Goal: Task Accomplishment & Management: Manage account settings

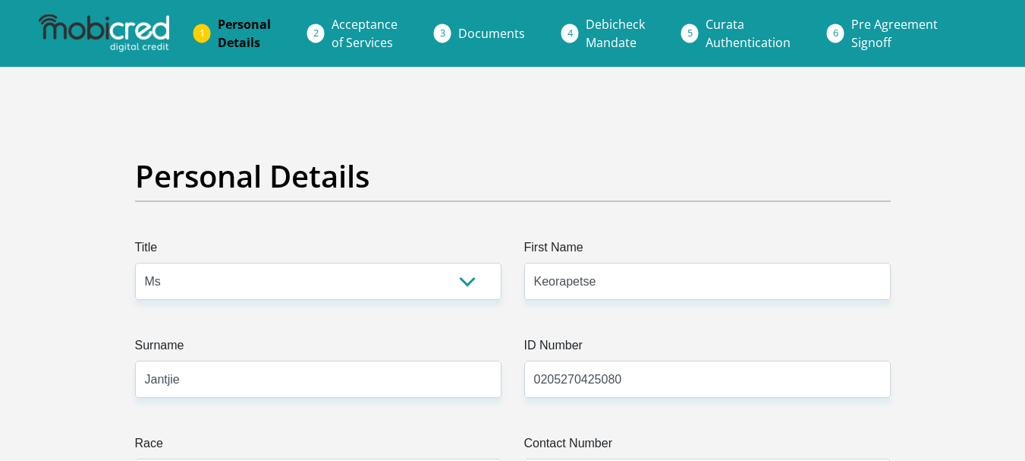
select select "Ms"
select select "1"
select select "ZAF"
select select "tsn"
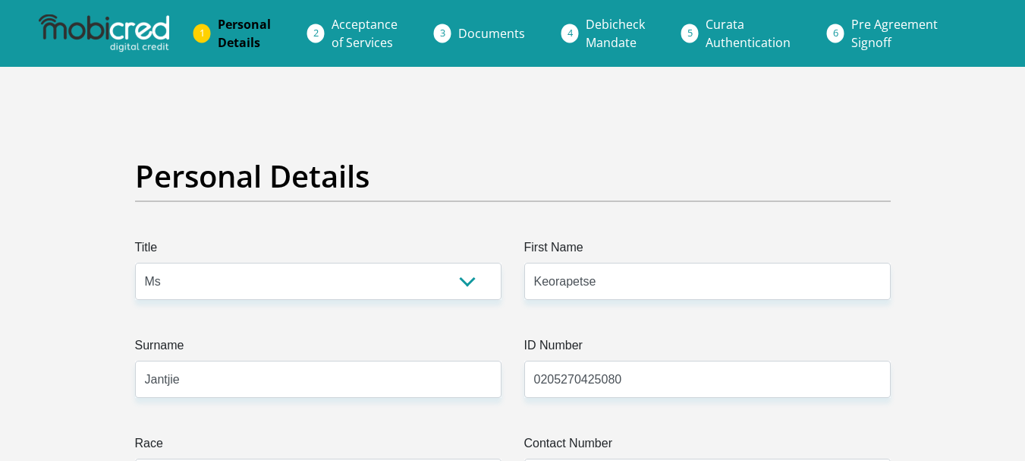
select select "2"
select select "[GEOGRAPHIC_DATA]"
select select "2"
select select "parents"
select select "77"
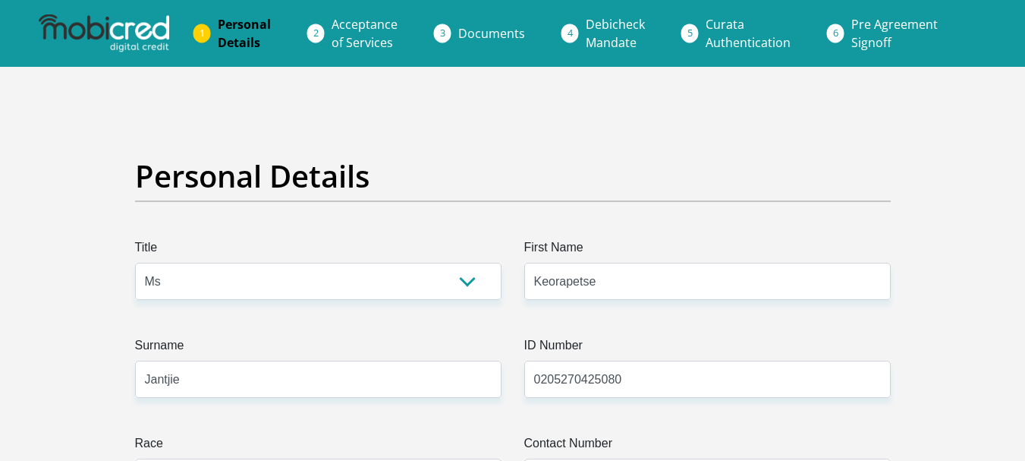
select select "Creative"
select select "24"
select select "1"
select select "SAV"
select select "30"
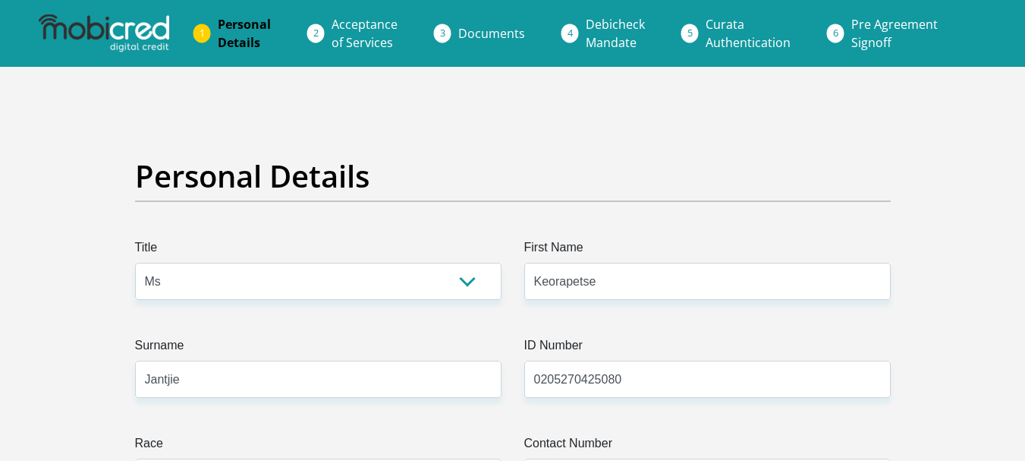
scroll to position [4984, 0]
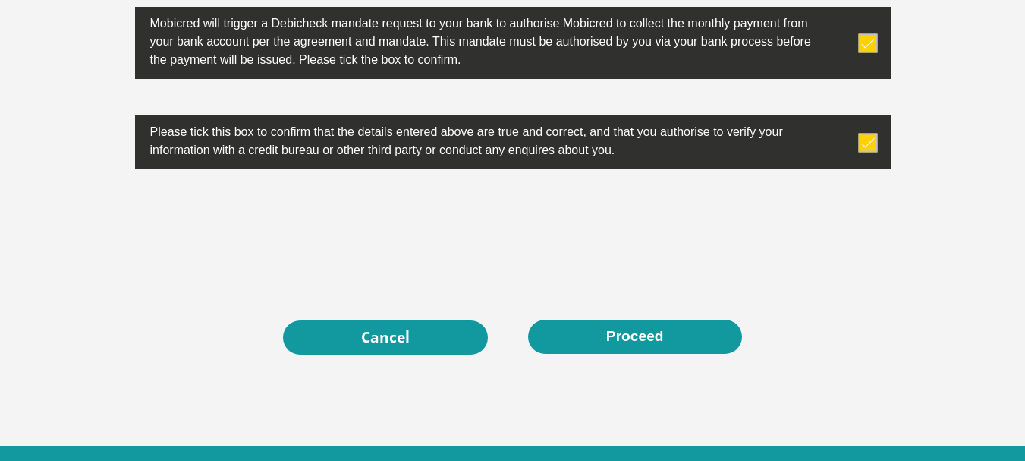
scroll to position [4923, 0]
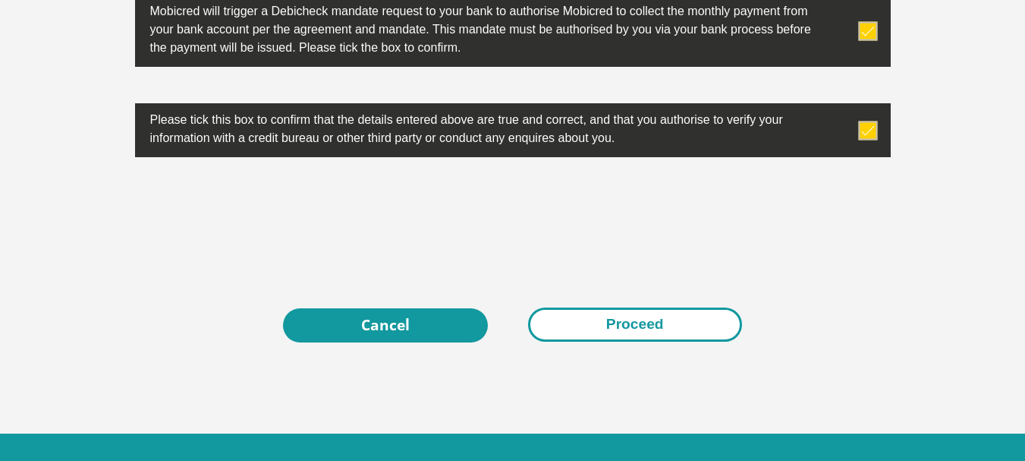
click at [667, 336] on button "Proceed" at bounding box center [635, 324] width 214 height 34
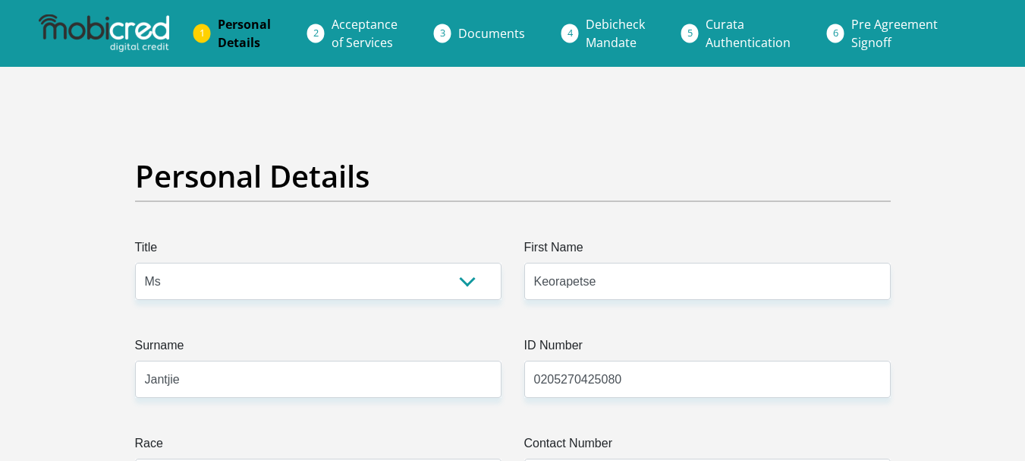
select select "Ms"
select select "1"
select select "ZAF"
select select "tsn"
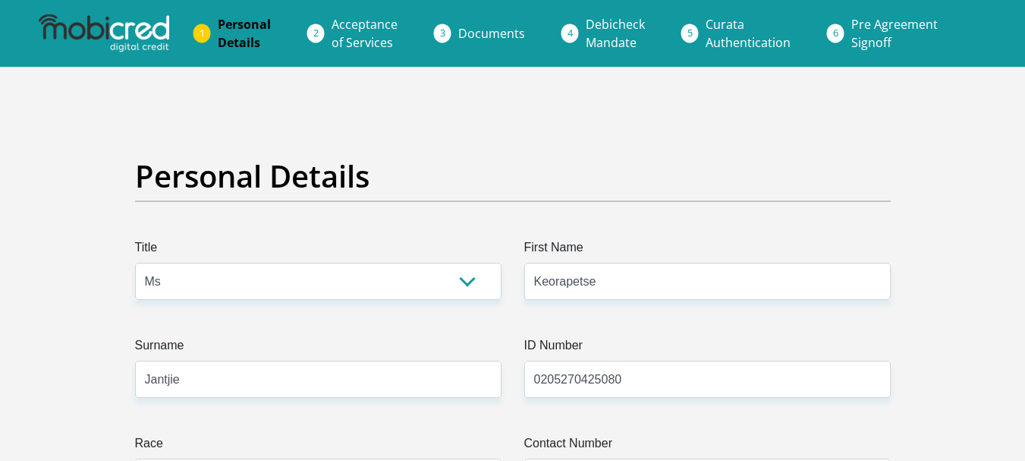
select select "2"
select select "North West"
select select "2"
select select "parents"
select select "77"
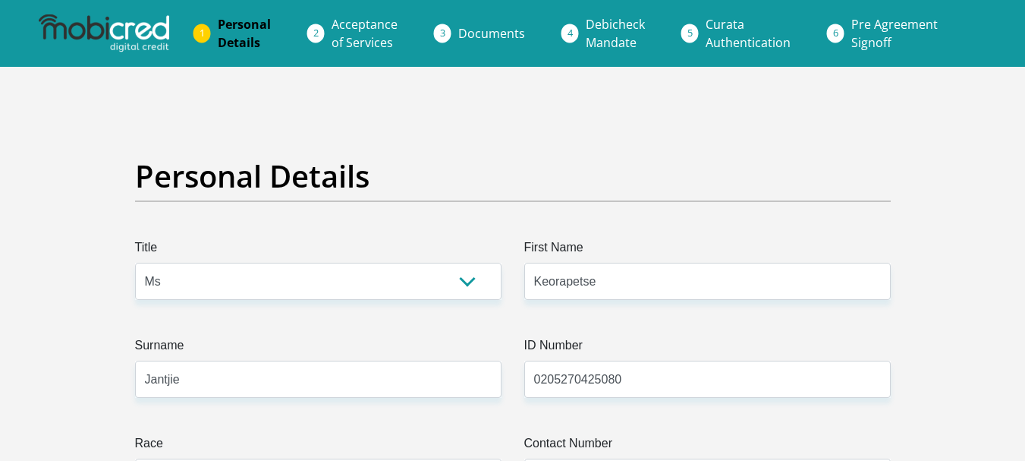
select select "Creative"
select select "24"
select select "1"
select select "SAV"
select select "30"
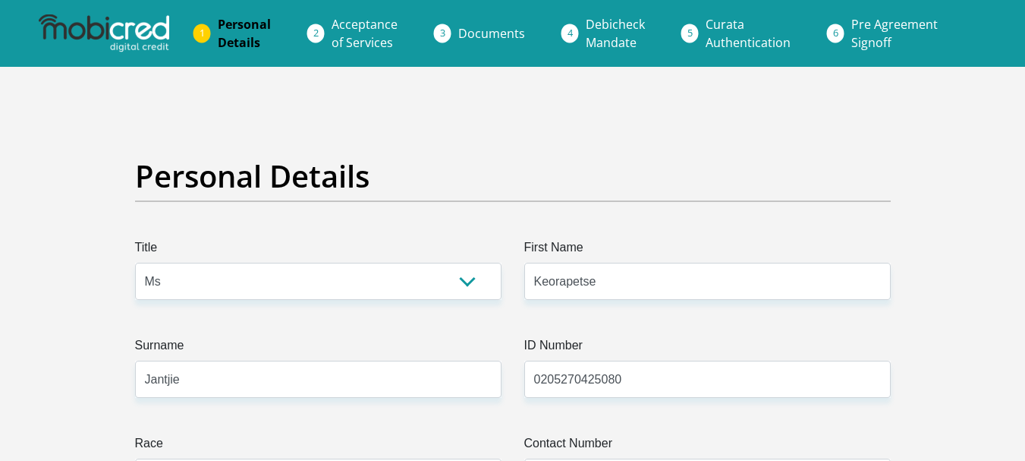
scroll to position [4923, 0]
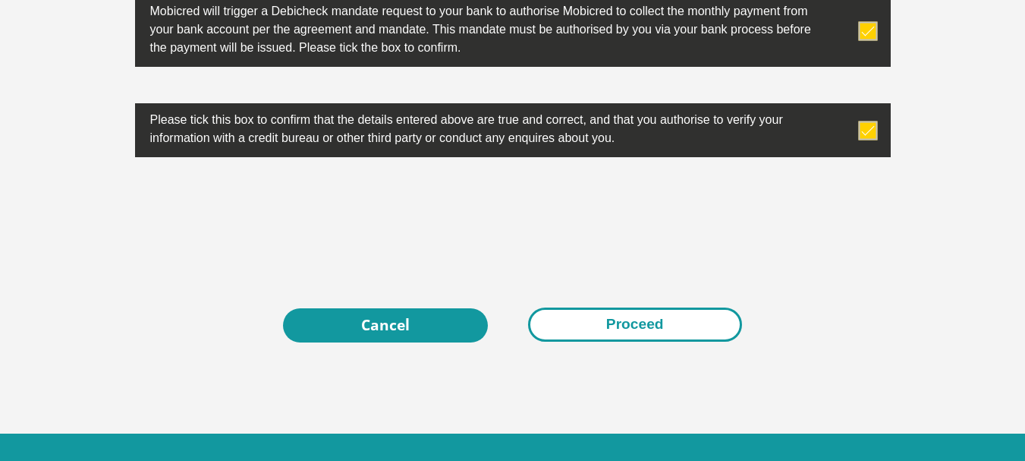
click at [677, 340] on button "Proceed" at bounding box center [635, 324] width 214 height 34
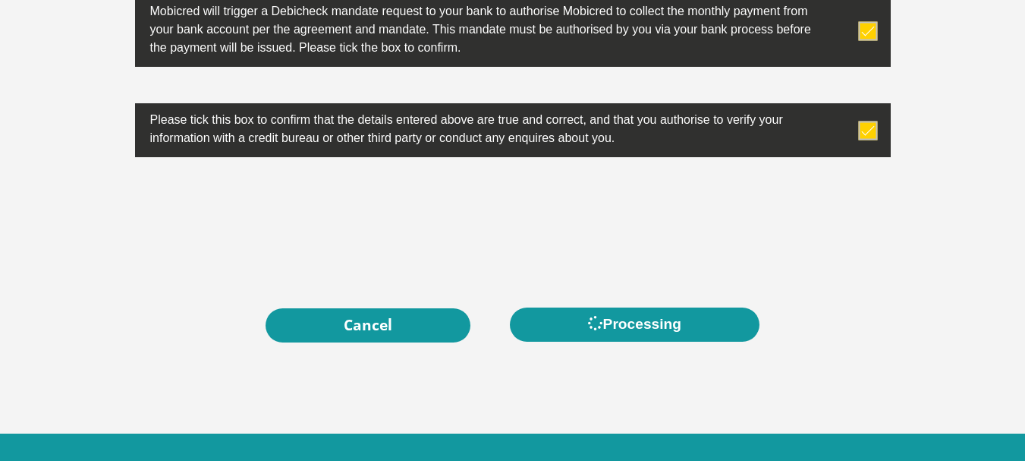
scroll to position [0, 0]
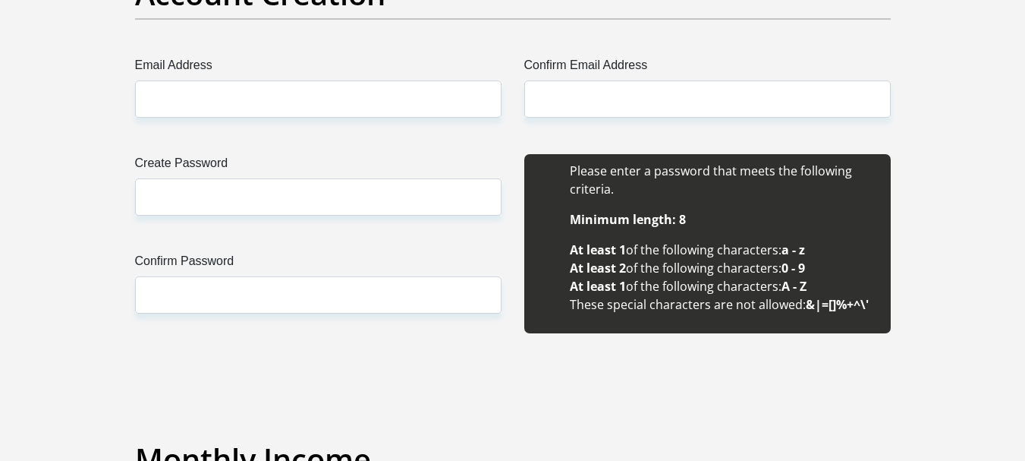
scroll to position [1336, 0]
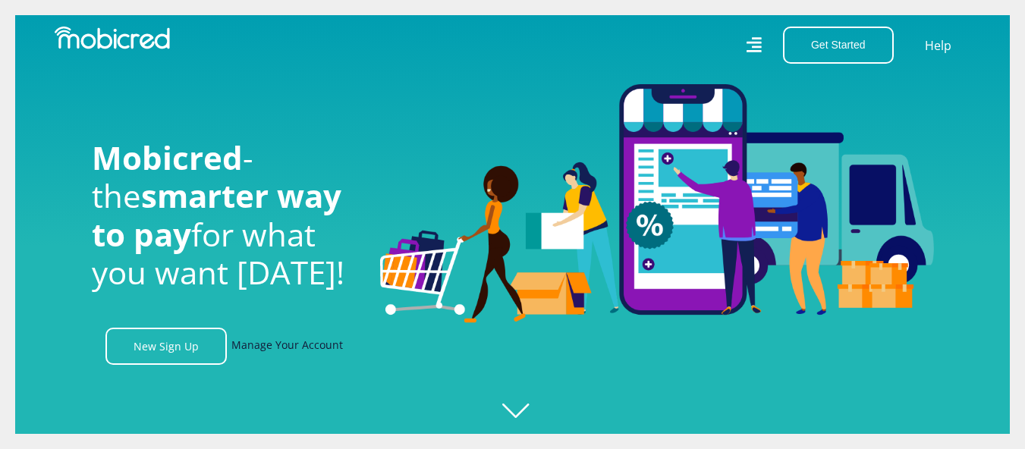
click at [317, 345] on link "Manage Your Account" at bounding box center [287, 346] width 112 height 37
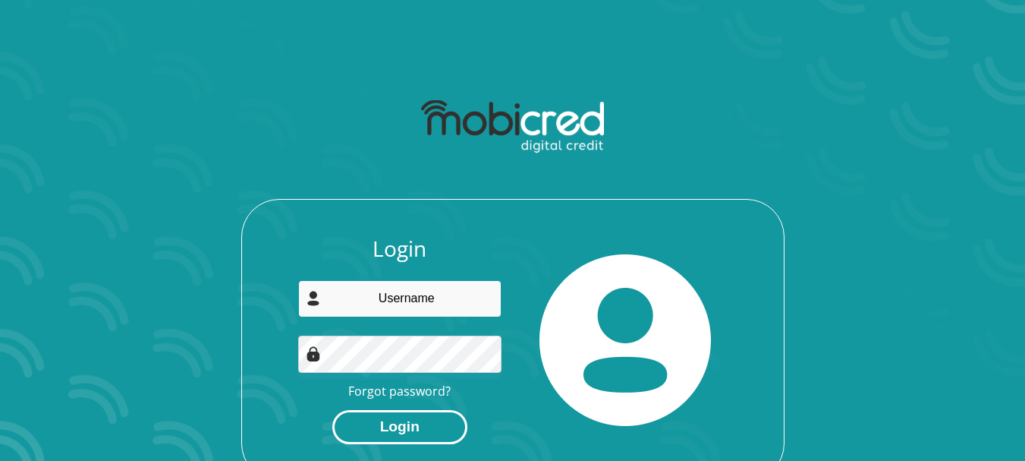
type input "[EMAIL_ADDRESS][DOMAIN_NAME]"
click at [442, 439] on button "Login" at bounding box center [399, 427] width 135 height 34
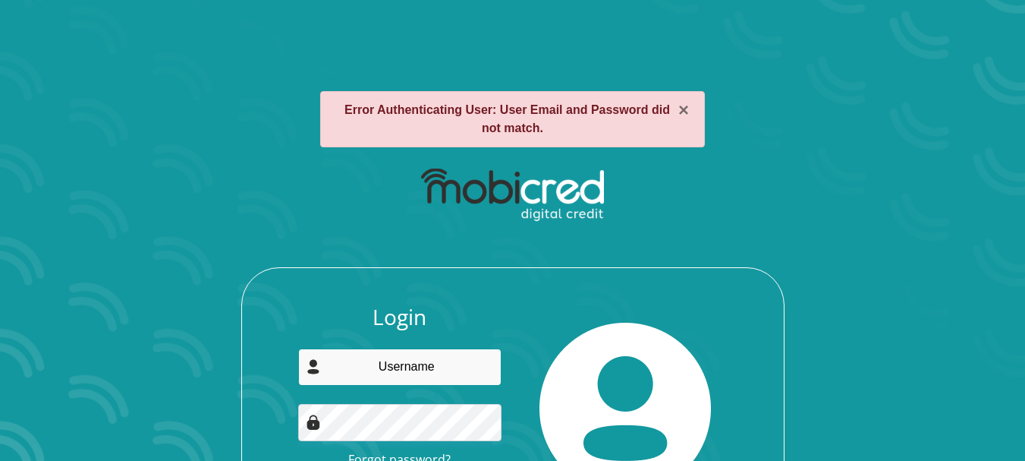
type input "[EMAIL_ADDRESS][DOMAIN_NAME]"
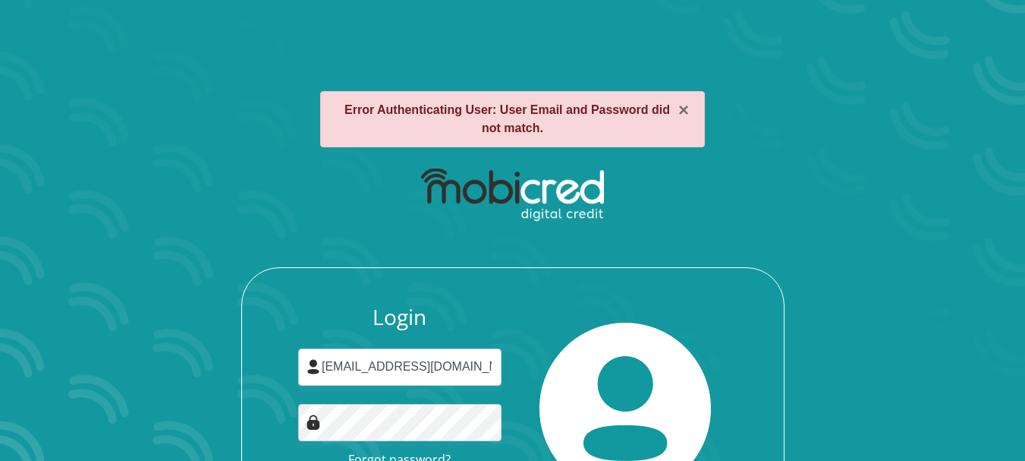
click at [738, 379] on div at bounding box center [626, 408] width 226 height 208
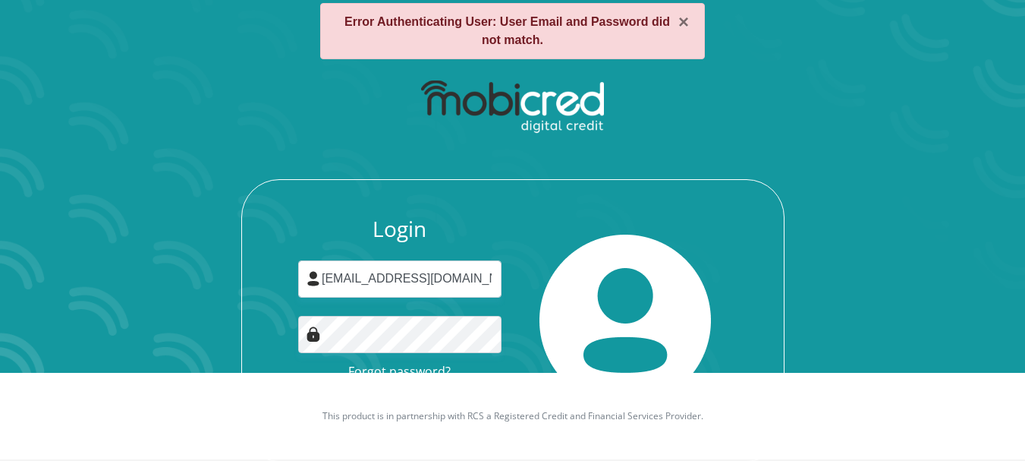
scroll to position [124, 0]
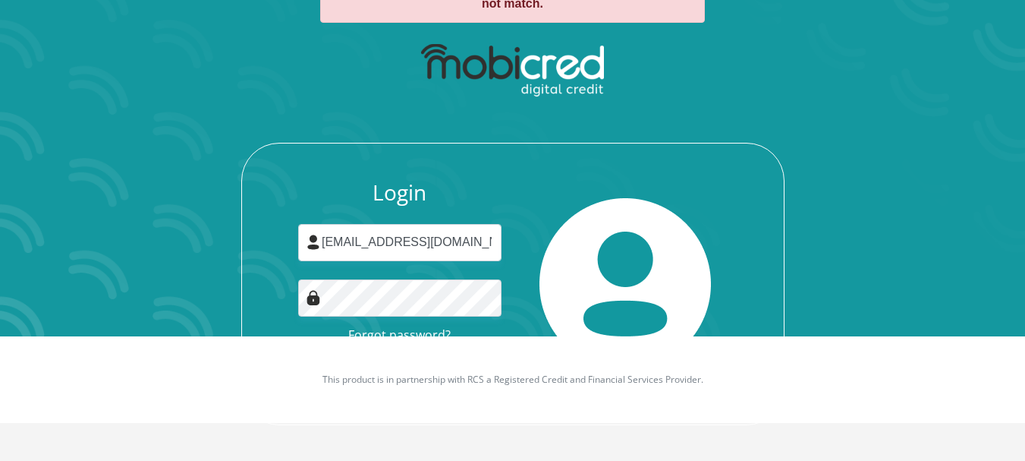
click at [404, 333] on link "Forgot password?" at bounding box center [399, 334] width 102 height 17
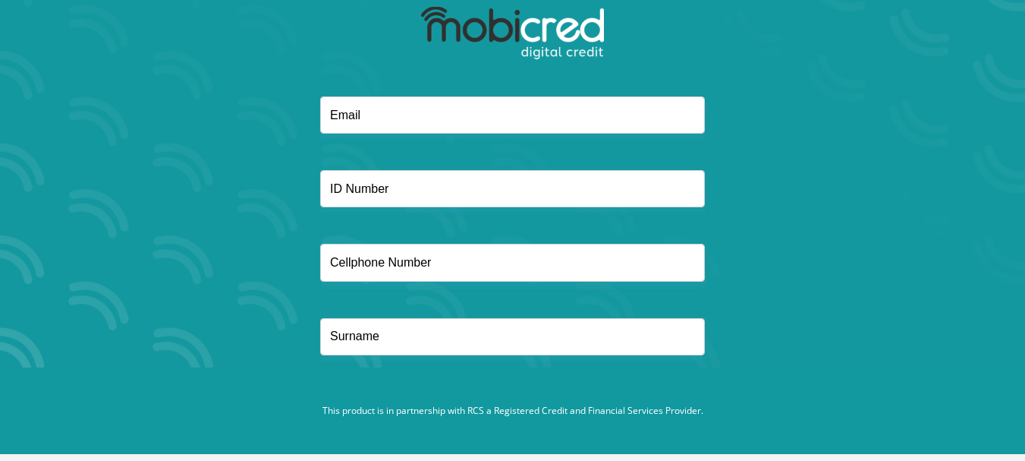
scroll to position [95, 0]
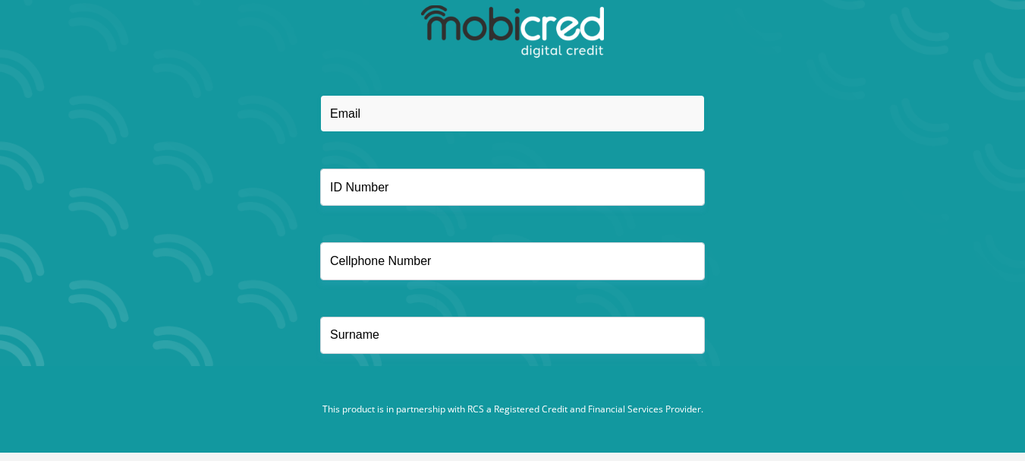
click at [420, 105] on input "email" at bounding box center [512, 113] width 385 height 37
drag, startPoint x: 420, startPoint y: 105, endPoint x: 421, endPoint y: 113, distance: 7.6
click at [421, 113] on input "email" at bounding box center [512, 113] width 385 height 37
type input "jantjie.gontle27@gmail.com"
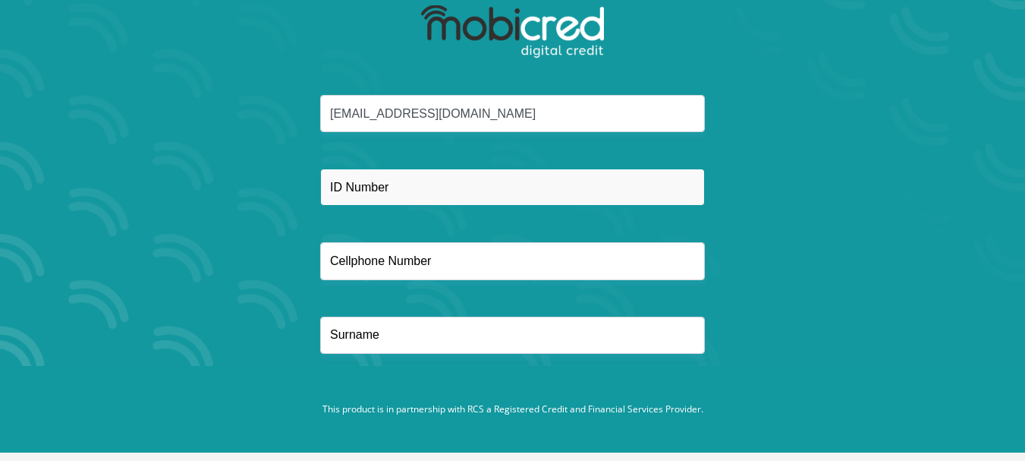
click at [417, 184] on input "text" at bounding box center [512, 186] width 385 height 37
type input "0205270425080"
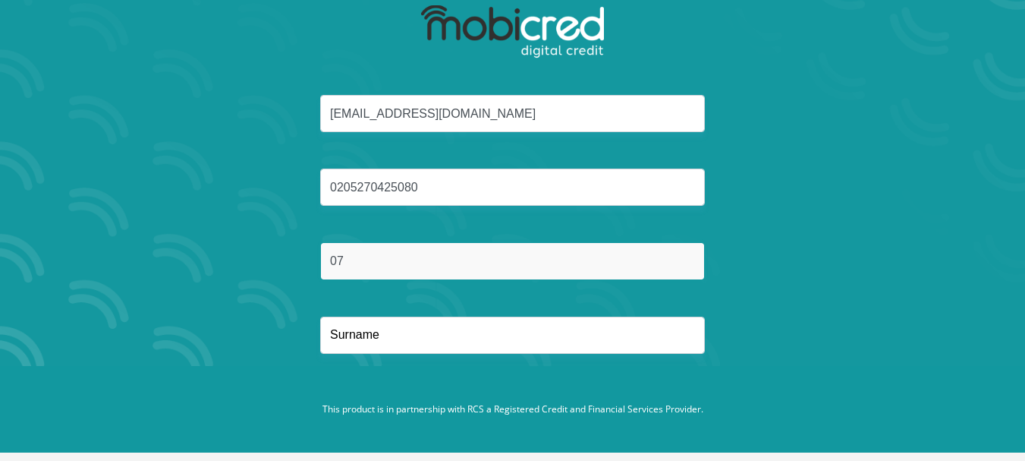
type input "0766264147"
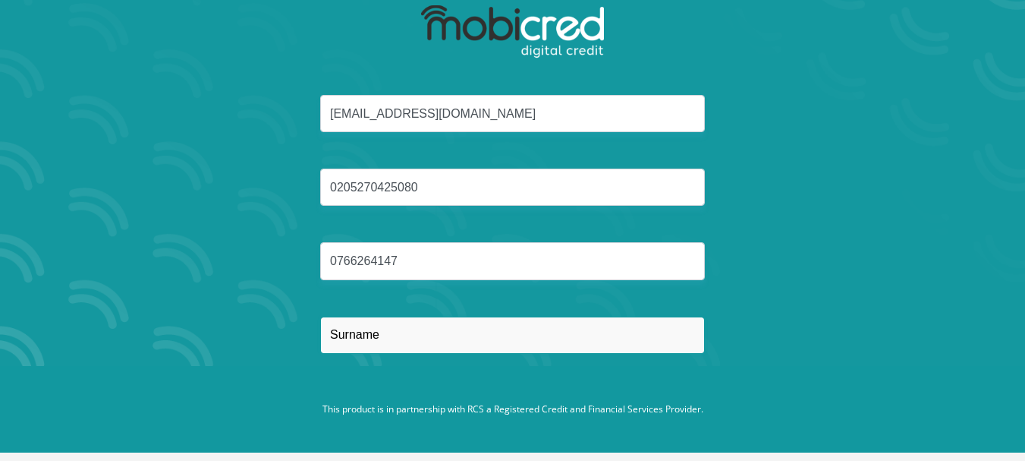
type input "Jantjie"
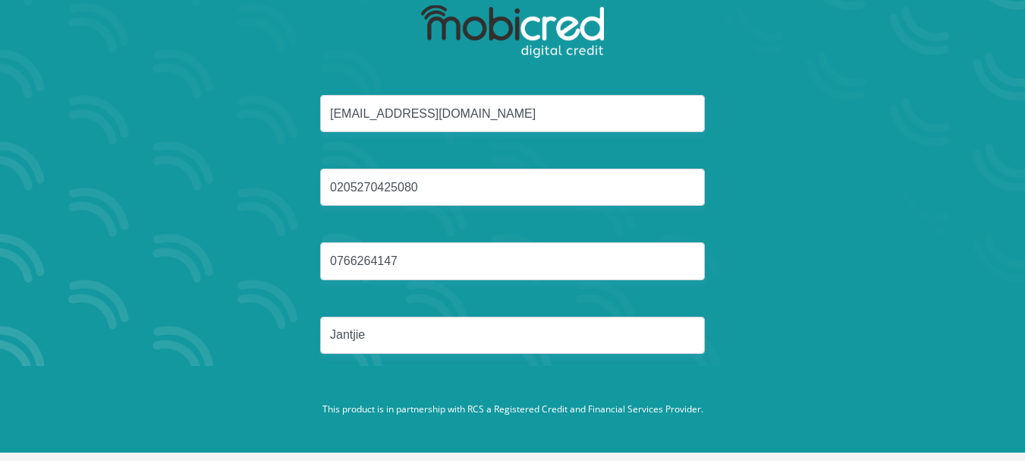
click at [756, 269] on div "jantjie.gontle27@gmail.com 0205270425080 0766264147 Jantjie" at bounding box center [512, 242] width 815 height 295
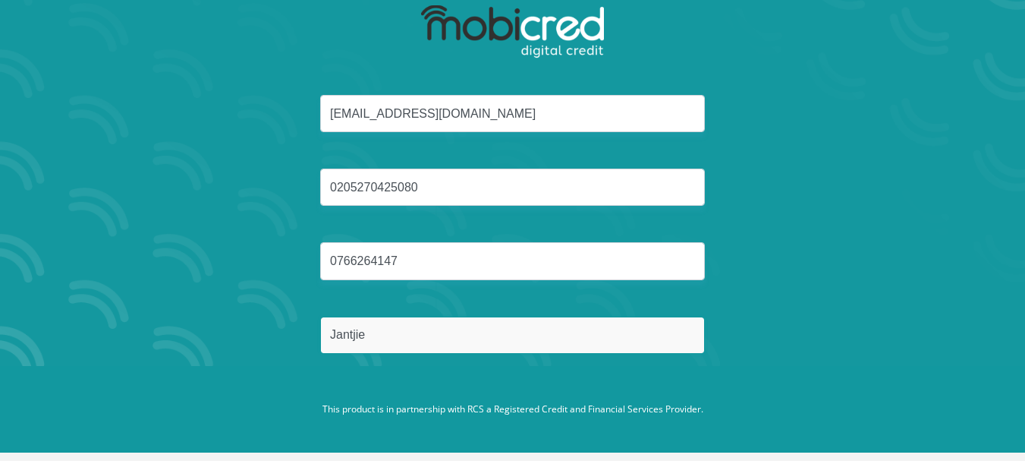
click at [563, 333] on input "Jantjie" at bounding box center [512, 334] width 385 height 37
click at [378, 390] on button "Reset Password" at bounding box center [512, 407] width 269 height 34
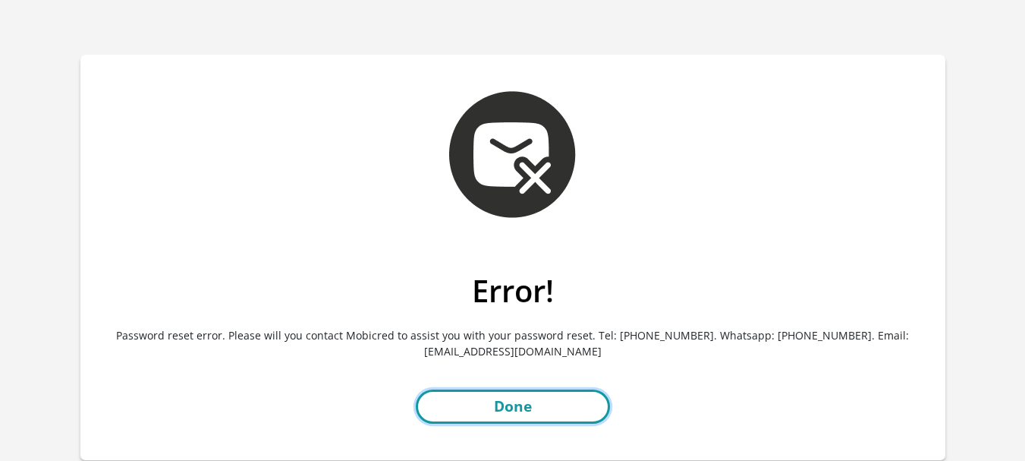
click at [492, 401] on link "Done" at bounding box center [513, 406] width 194 height 34
